Goal: Task Accomplishment & Management: Manage account settings

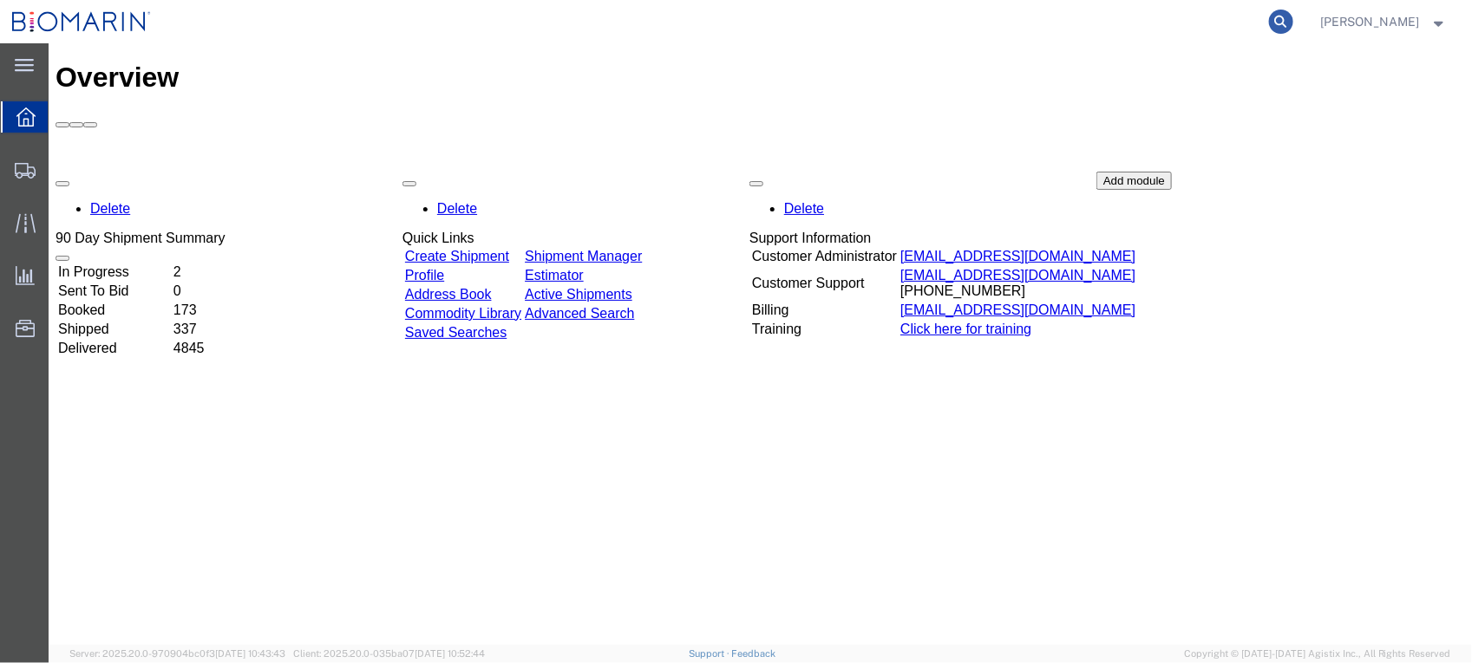
click at [1293, 24] on icon at bounding box center [1281, 22] width 24 height 24
paste input "S0224619801"
type input "S02246198"
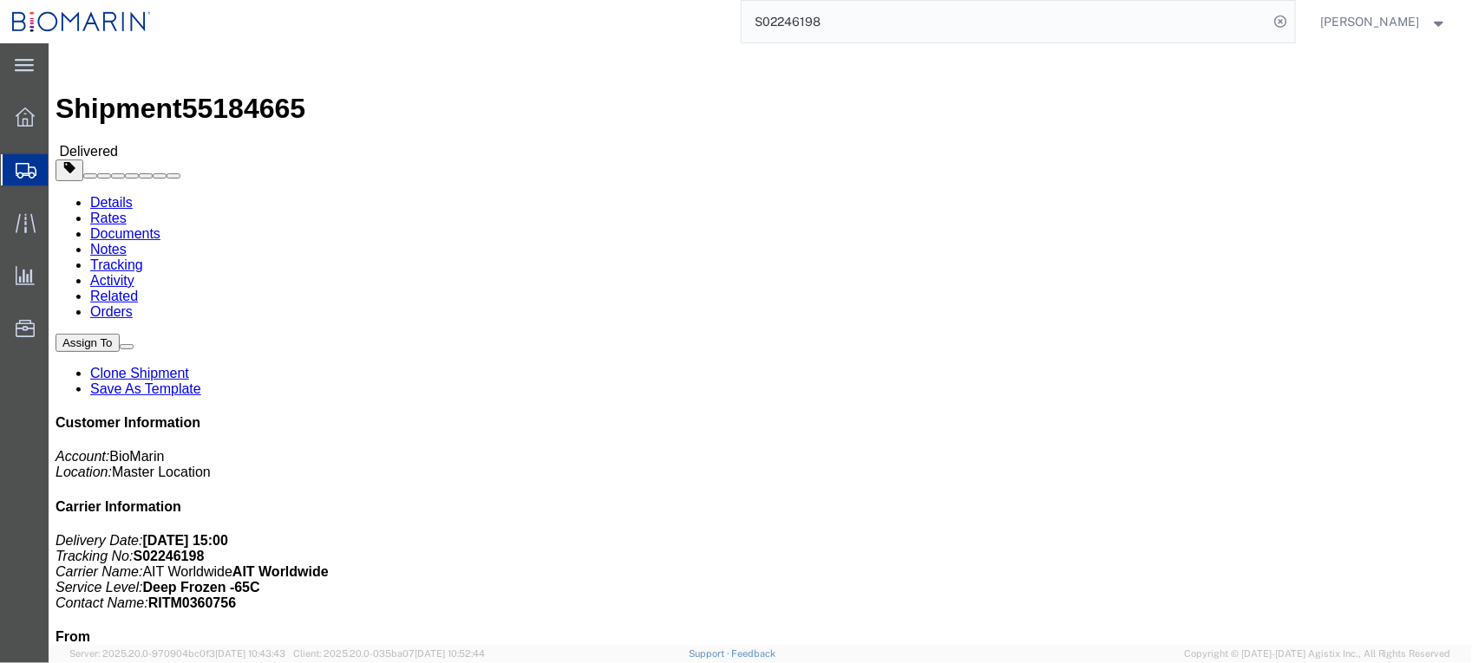
click link "Documents"
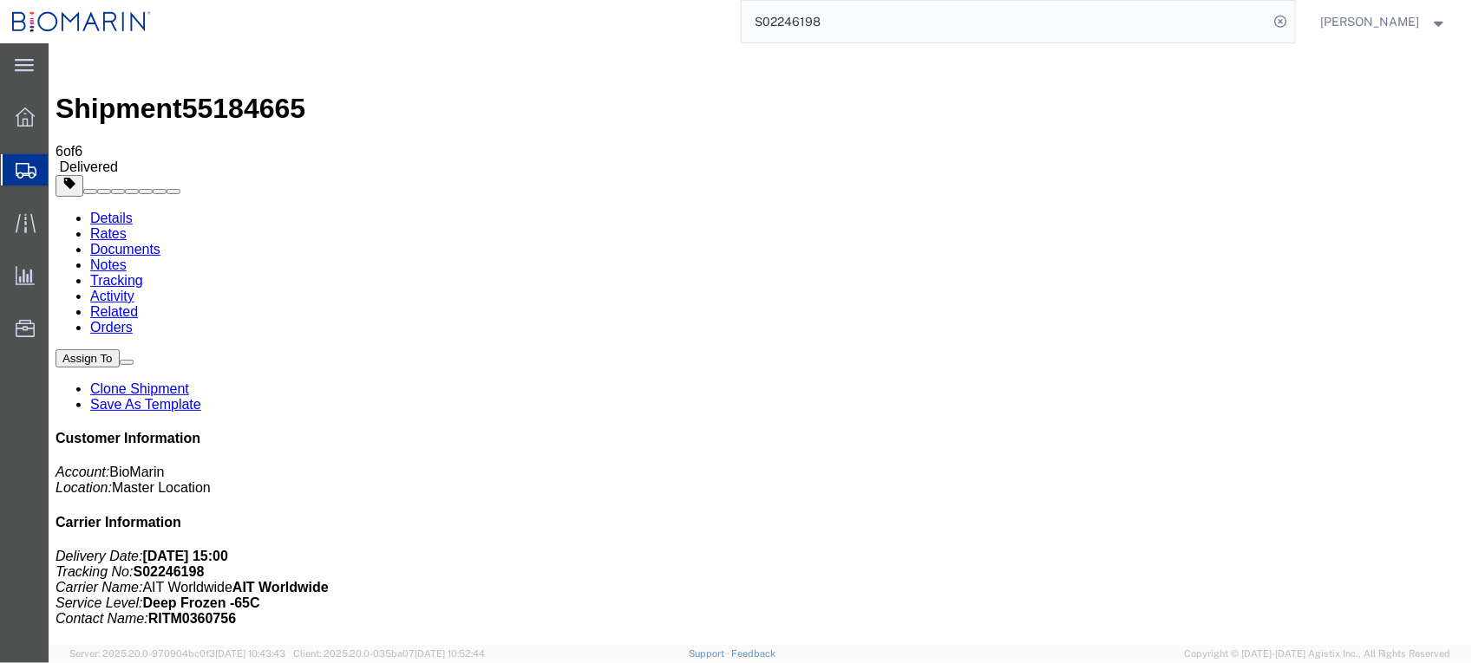
click at [235, 611] on b "RITM0360756" at bounding box center [191, 618] width 88 height 15
drag, startPoint x: 1322, startPoint y: 333, endPoint x: 1235, endPoint y: 337, distance: 86.8
click at [1235, 548] on p "Delivery Date: 04/28/2025 15:00 Tracking No: S02246198 Carrier Name: AIT Worldw…" at bounding box center [759, 587] width 1409 height 78
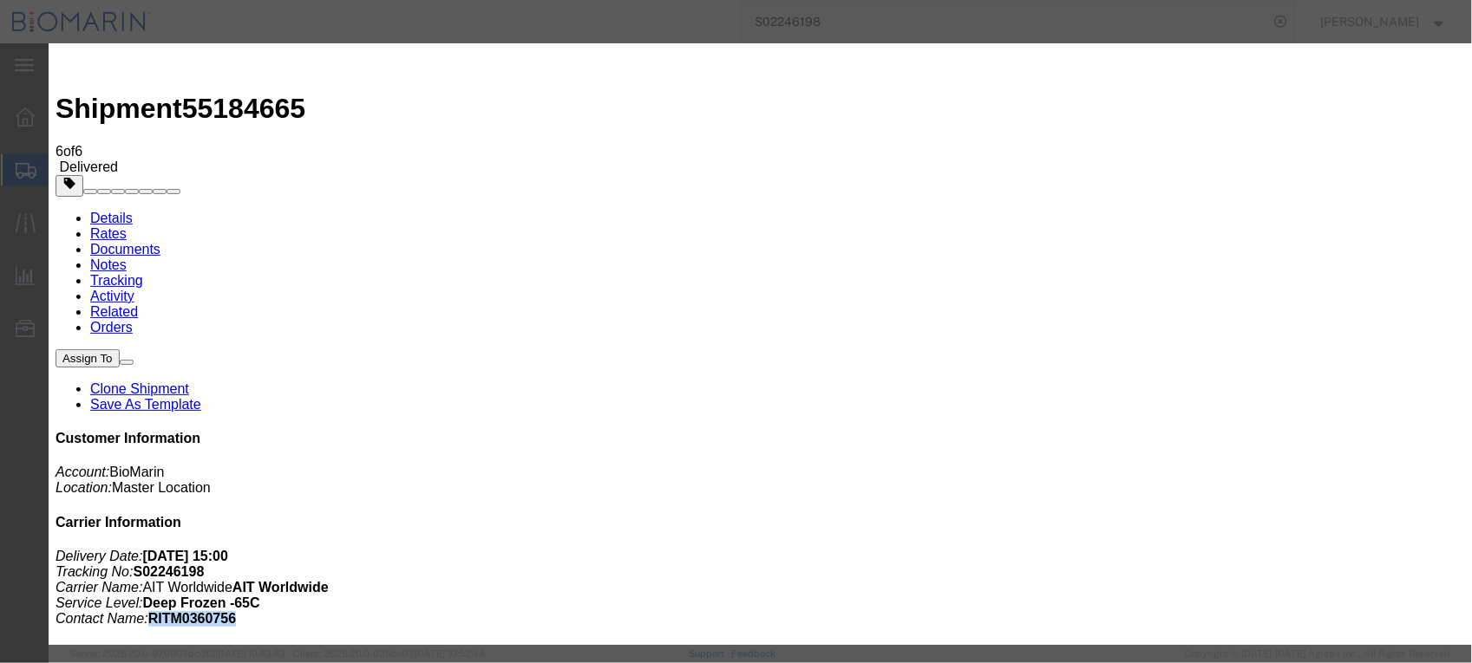
type input "C:\fakepath\S0224619801 - X20250424664862.pdf"
select select
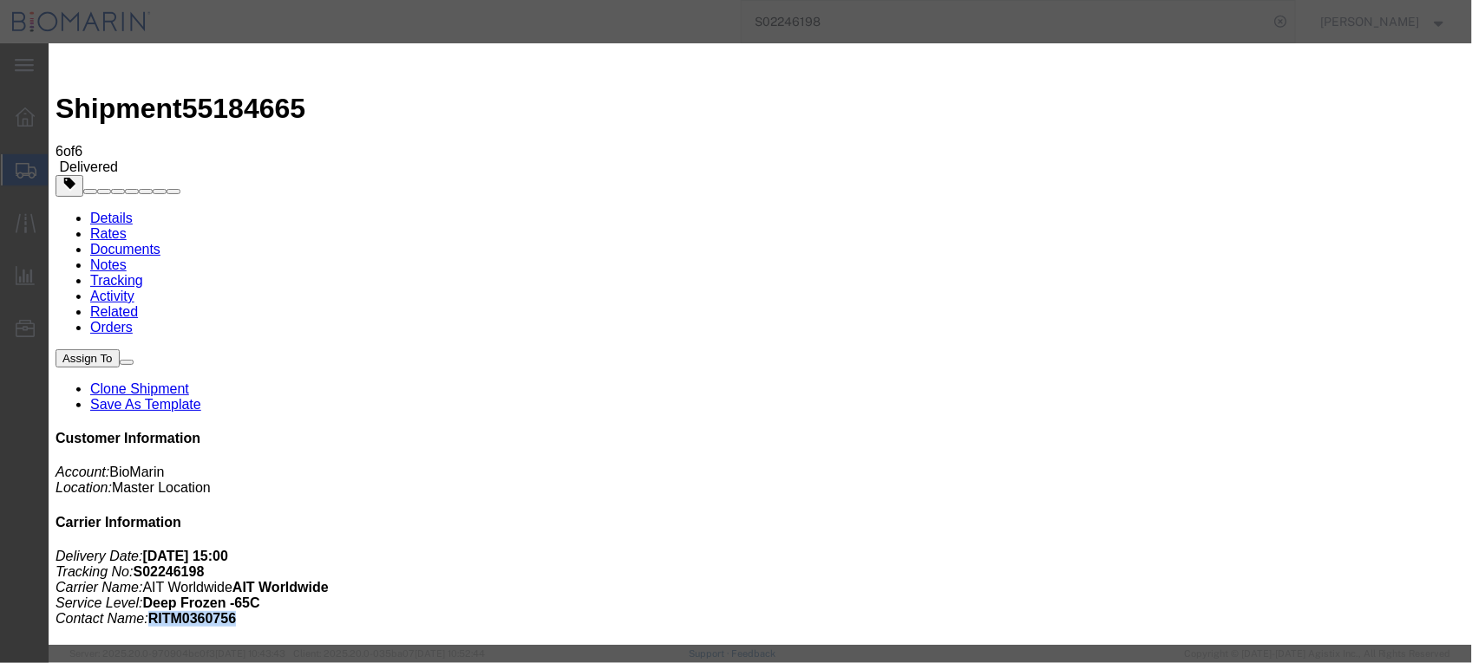
select select
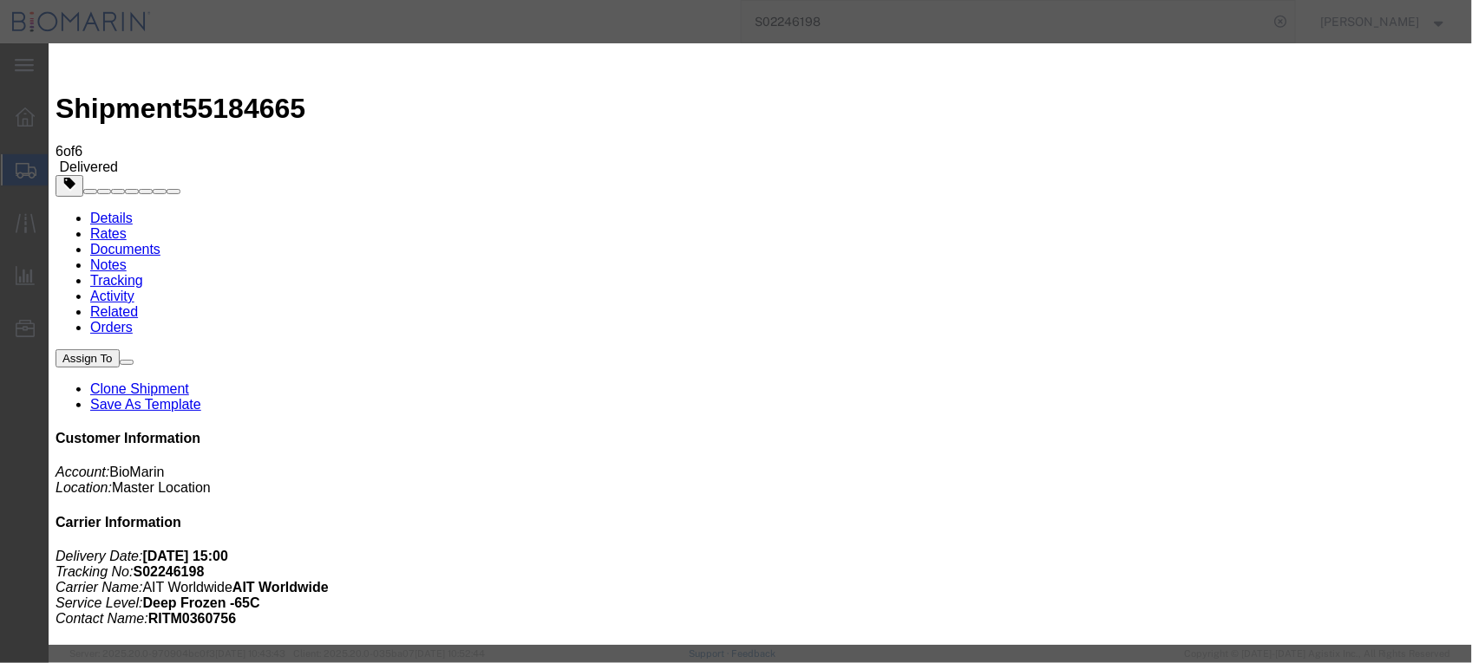
type input "C:\fakepath\S0224619801 - X20250424664862.pdf"
select select
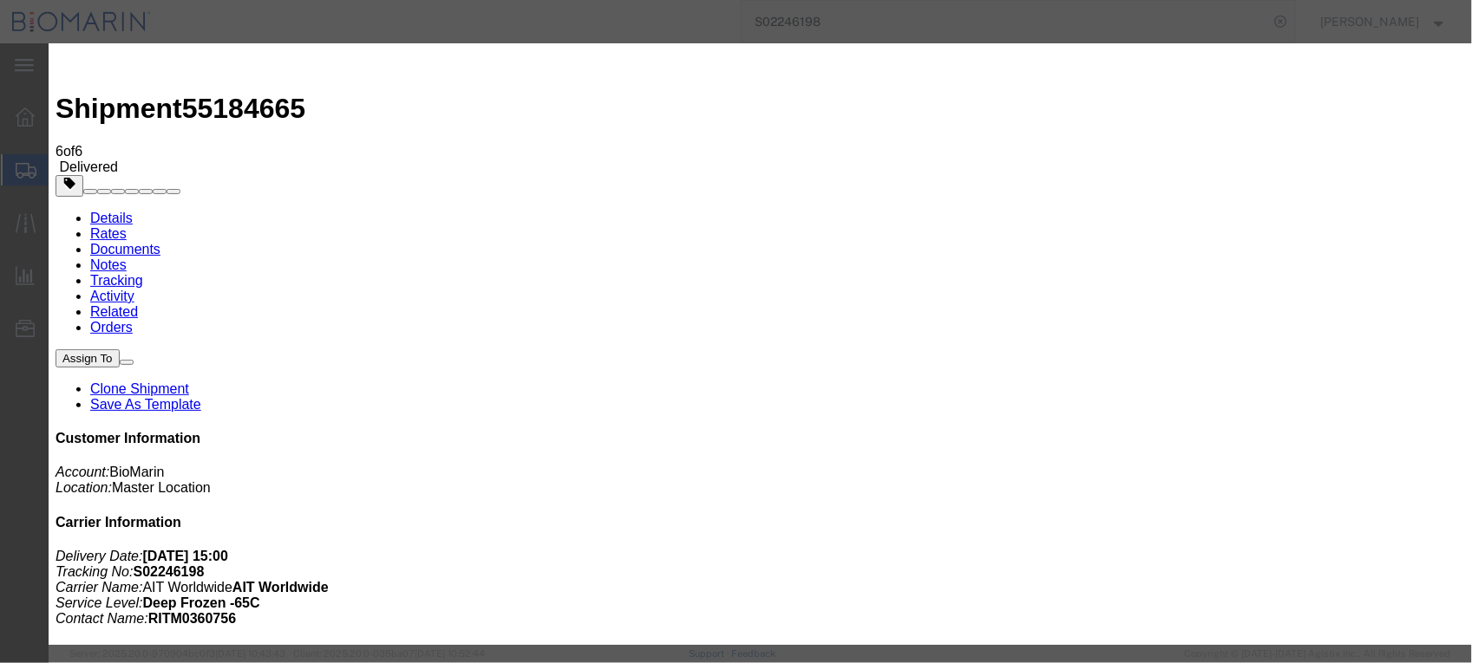
select select
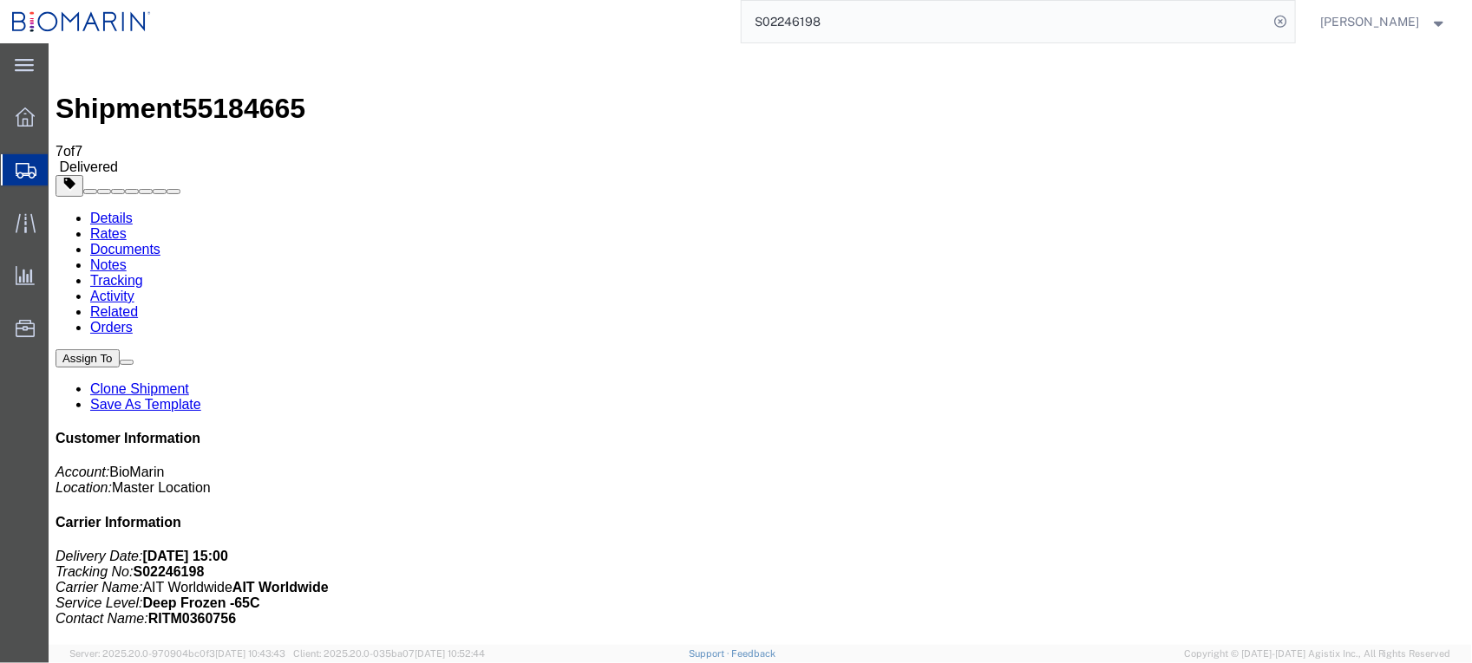
click at [895, 6] on input "S02246198" at bounding box center [1004, 22] width 527 height 42
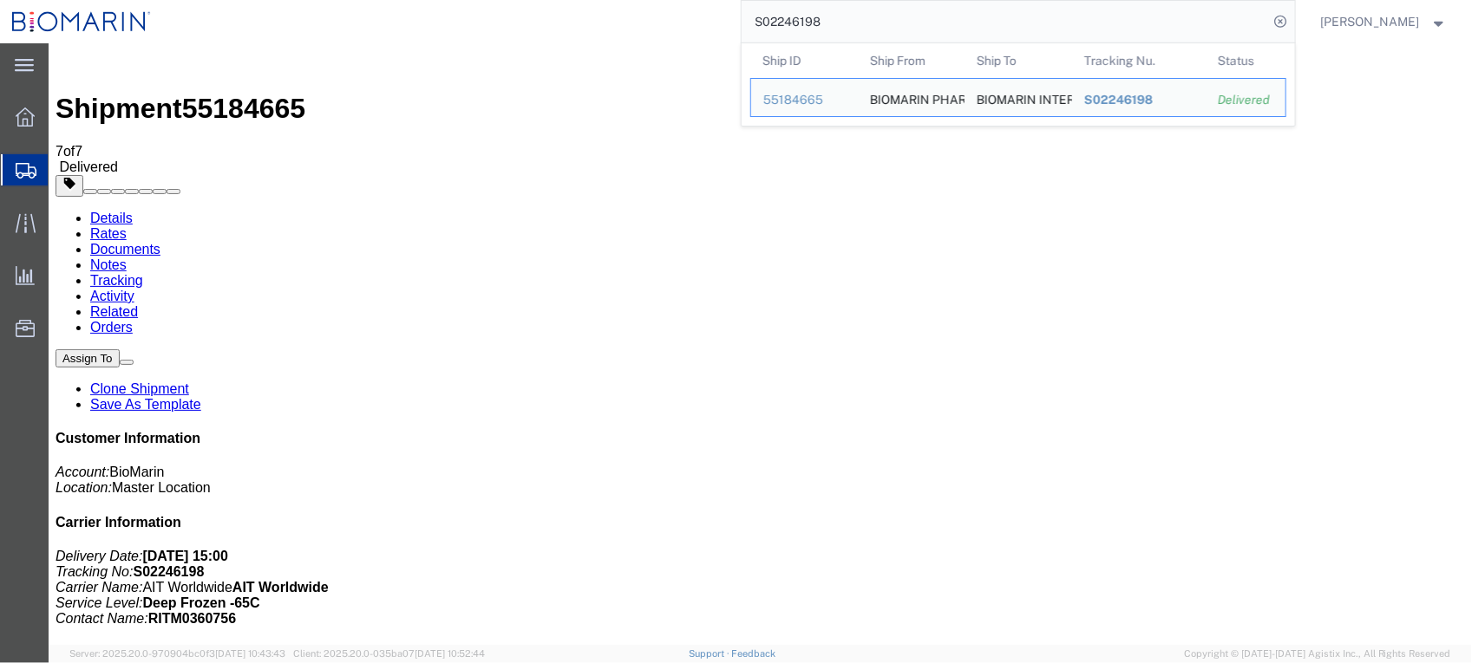
drag, startPoint x: 943, startPoint y: 61, endPoint x: 413, endPoint y: 44, distance: 530.1
paste input "323466"
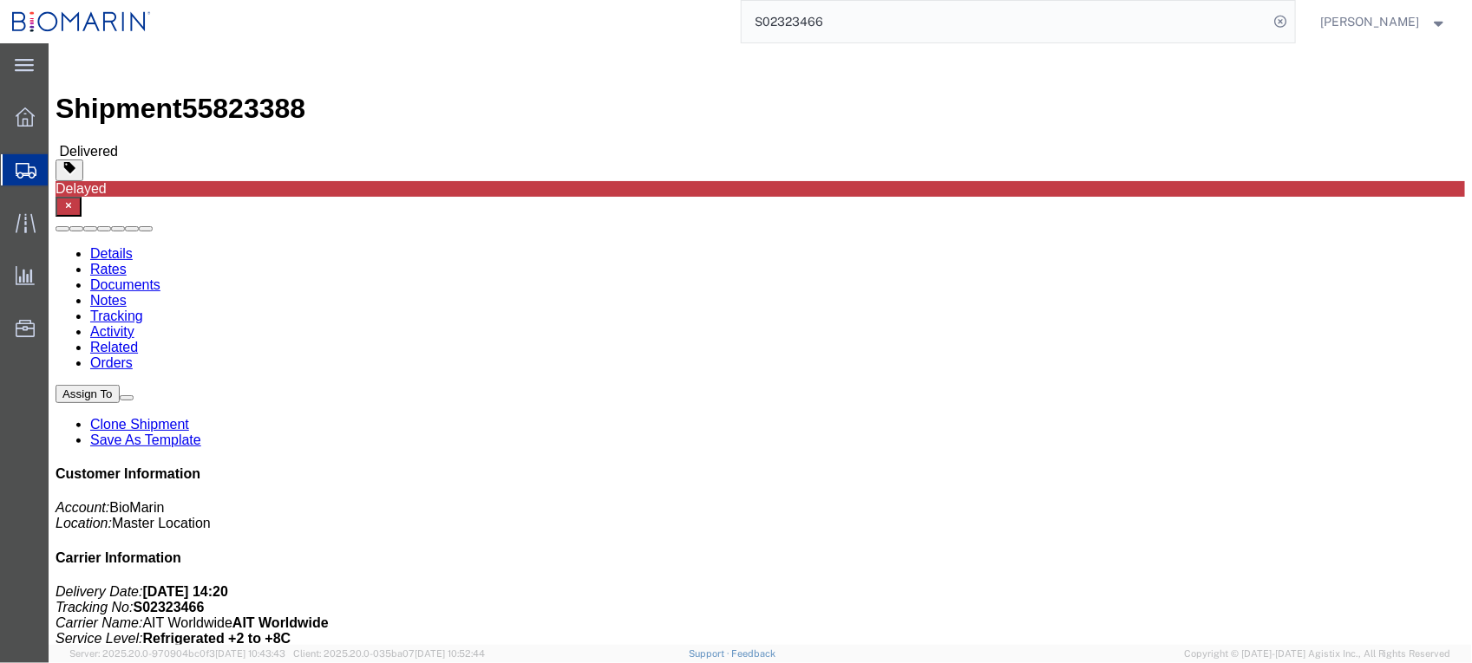
click link "Documents"
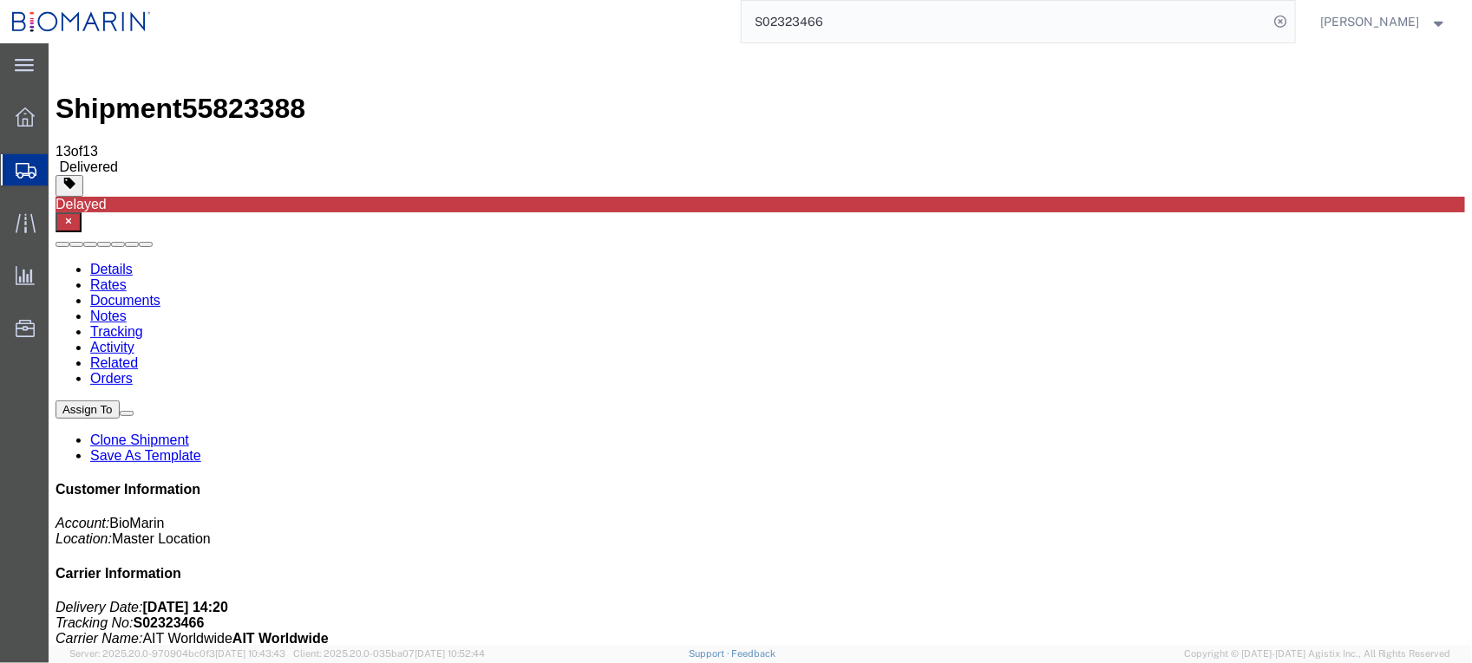
scroll to position [43, 0]
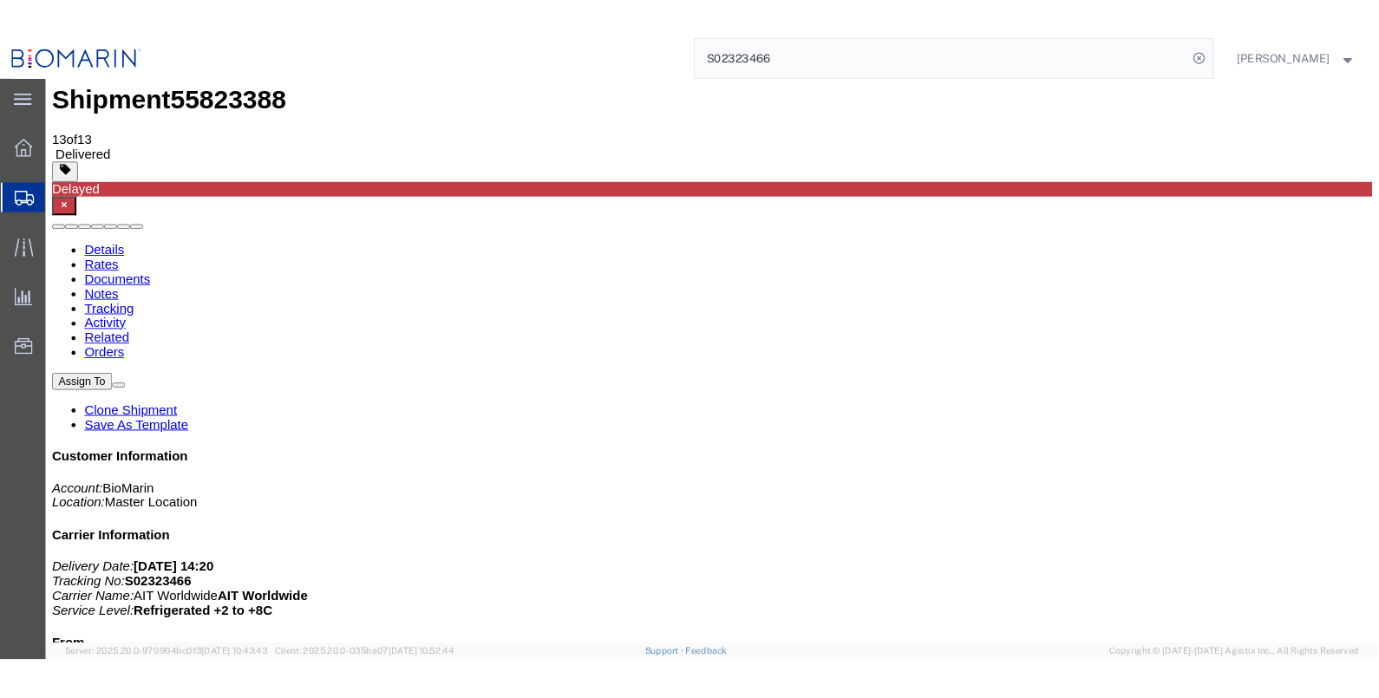
scroll to position [0, 0]
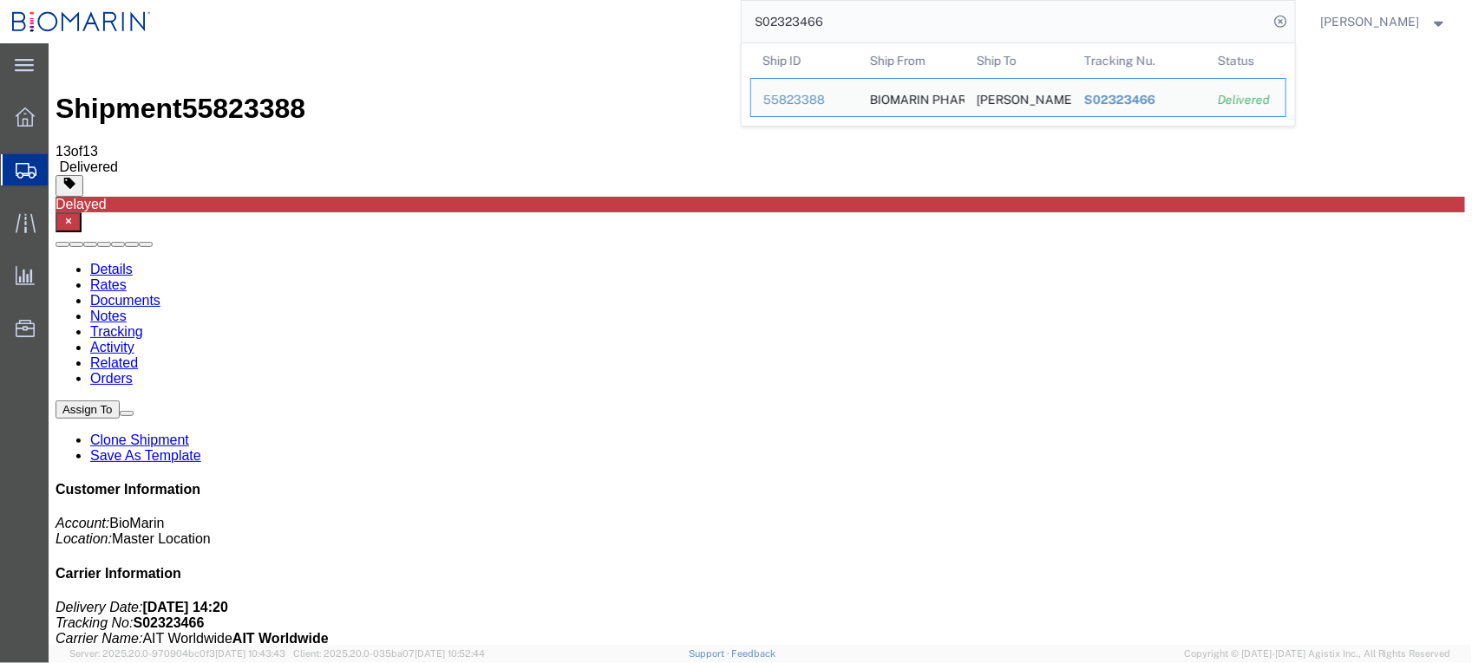
click at [885, 22] on input "S02323466" at bounding box center [1004, 22] width 527 height 42
drag, startPoint x: 885, startPoint y: 22, endPoint x: 598, endPoint y: 14, distance: 287.1
click at [598, 14] on div "S02323466 Ship ID Ship From Ship To Tracking Nu. Status Ship ID 55823388 Ship F…" at bounding box center [729, 21] width 1132 height 43
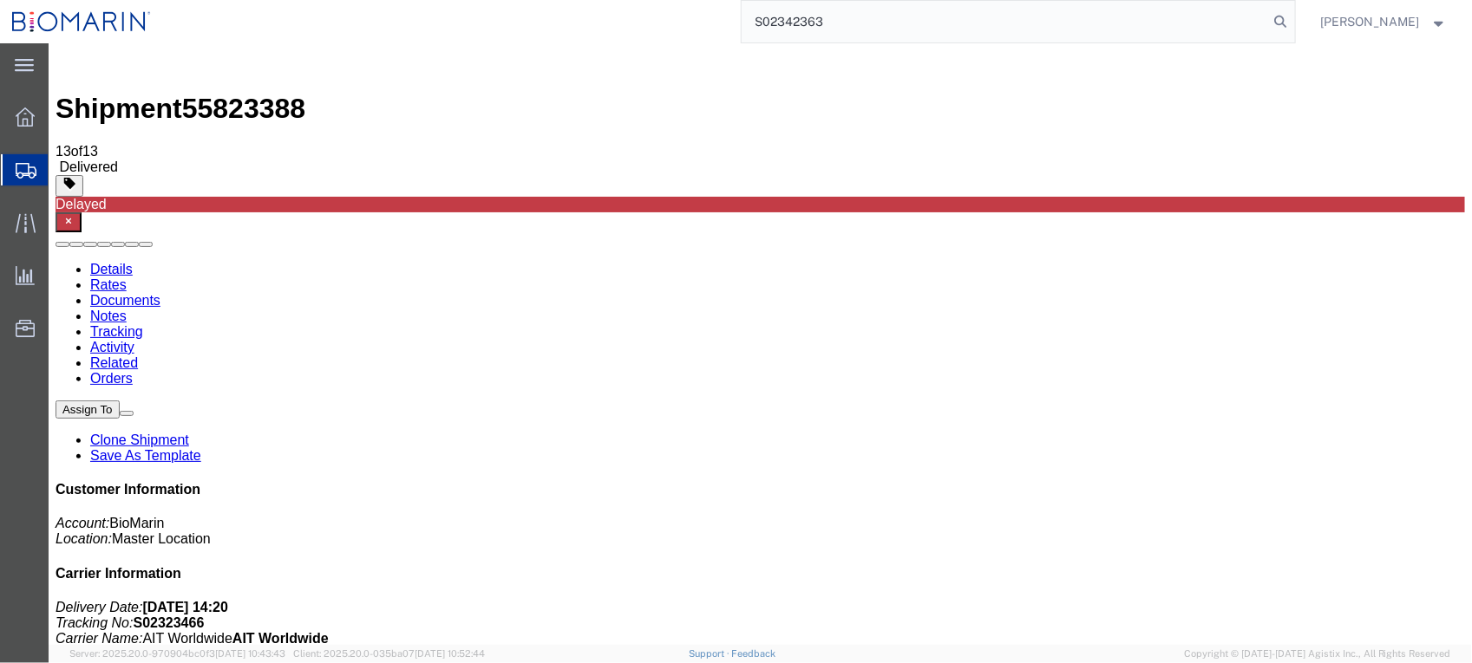
type input "S02342363"
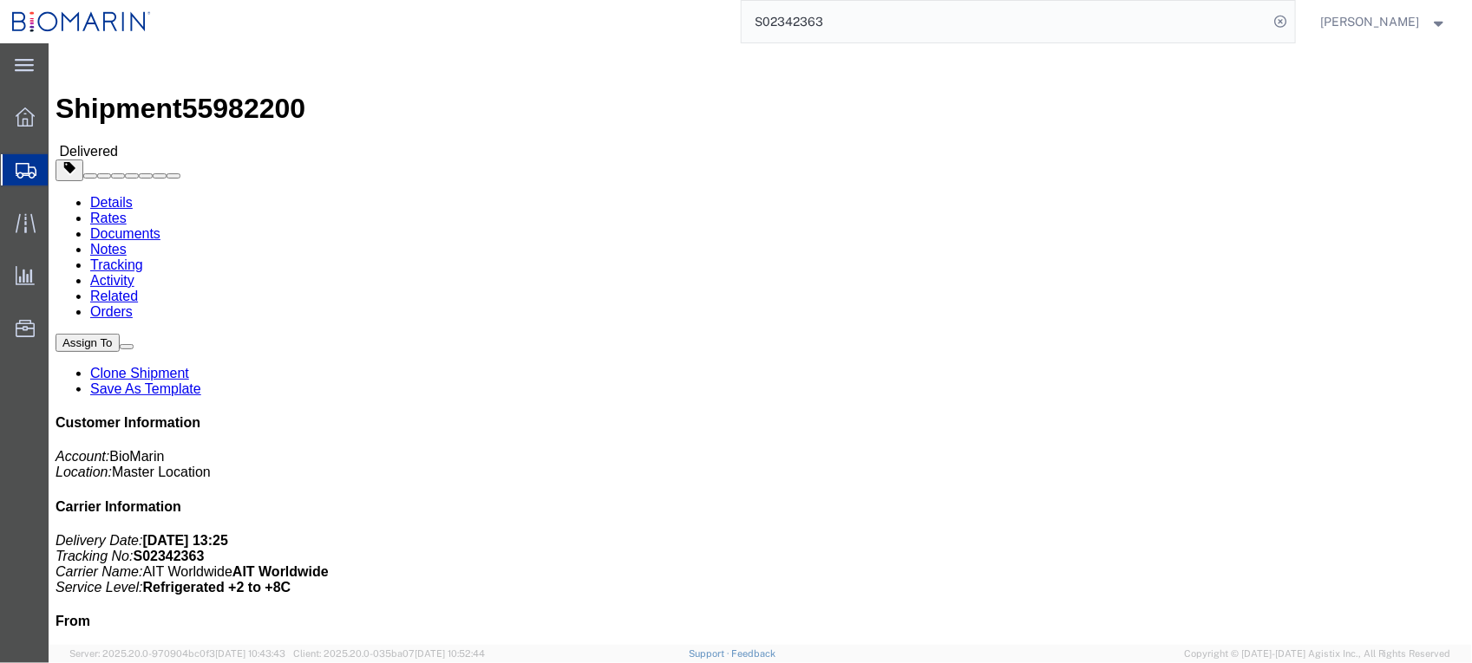
click link "Documents"
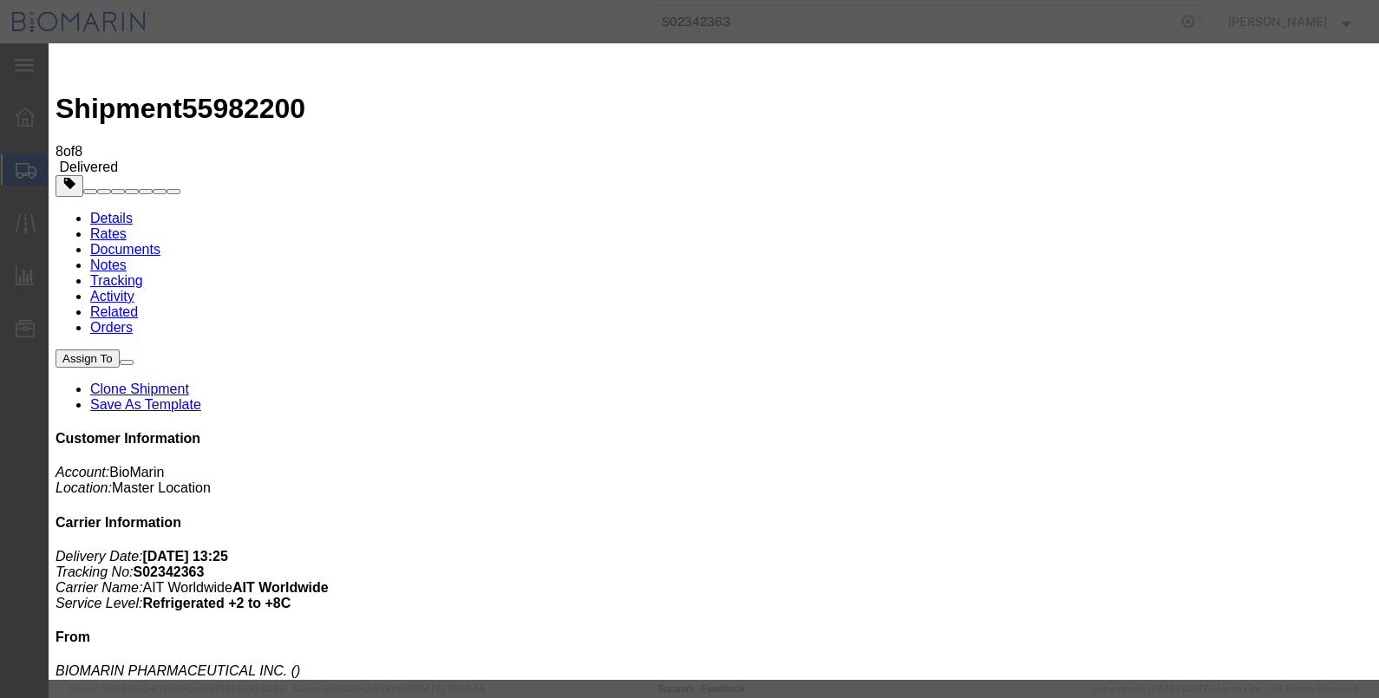
type input "C:\fakepath\S02342363 - X20250623874242.pdf"
select select
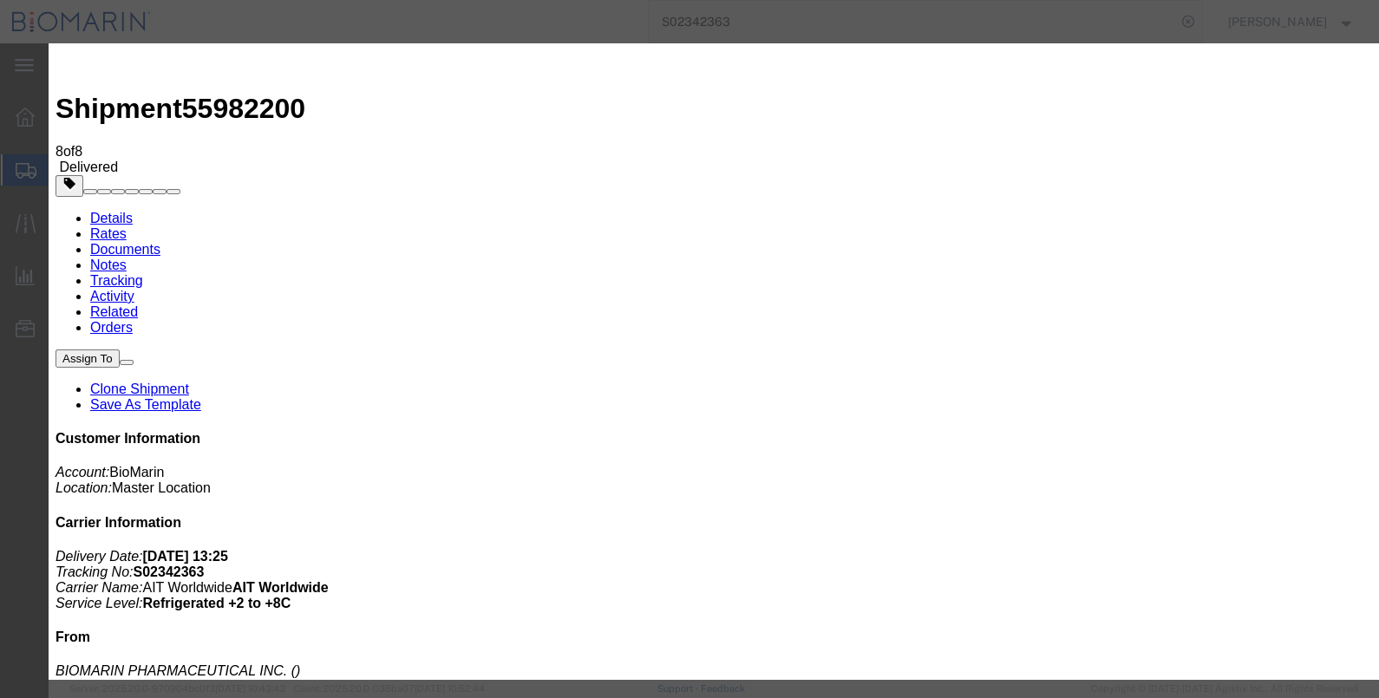
select select
